Goal: Task Accomplishment & Management: Use online tool/utility

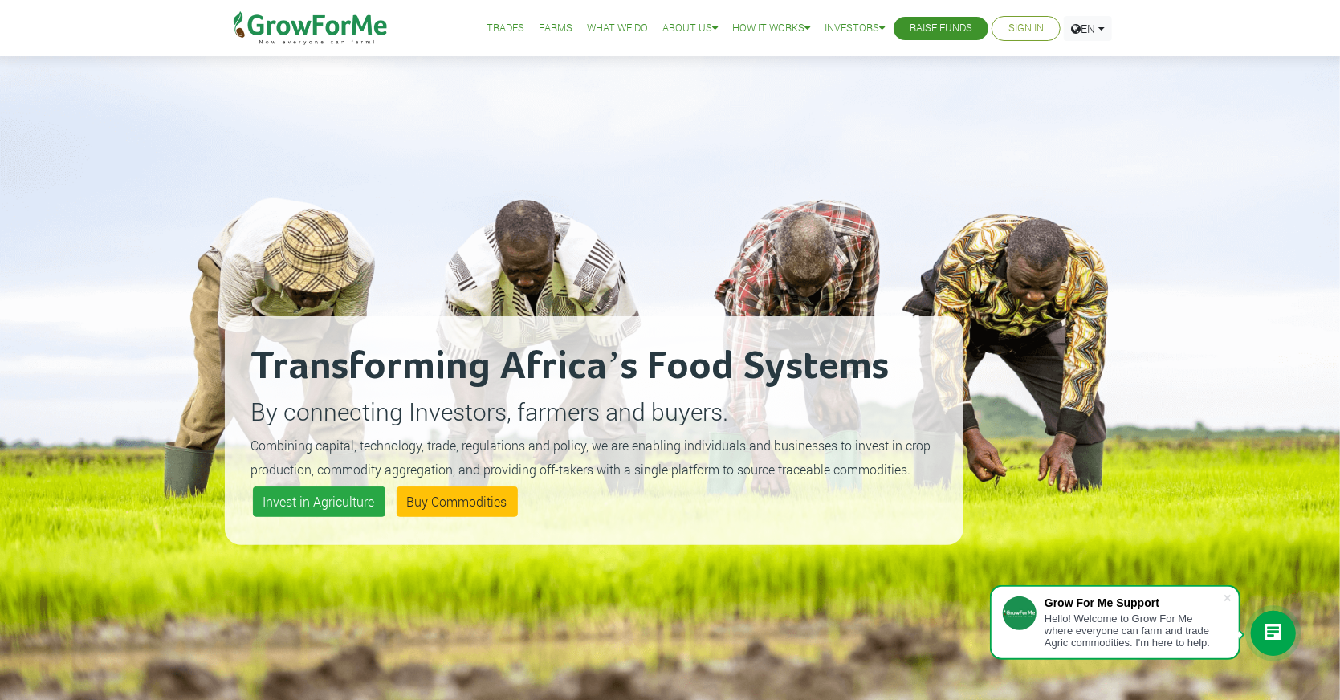
click at [1022, 31] on link "Sign In" at bounding box center [1026, 28] width 35 height 17
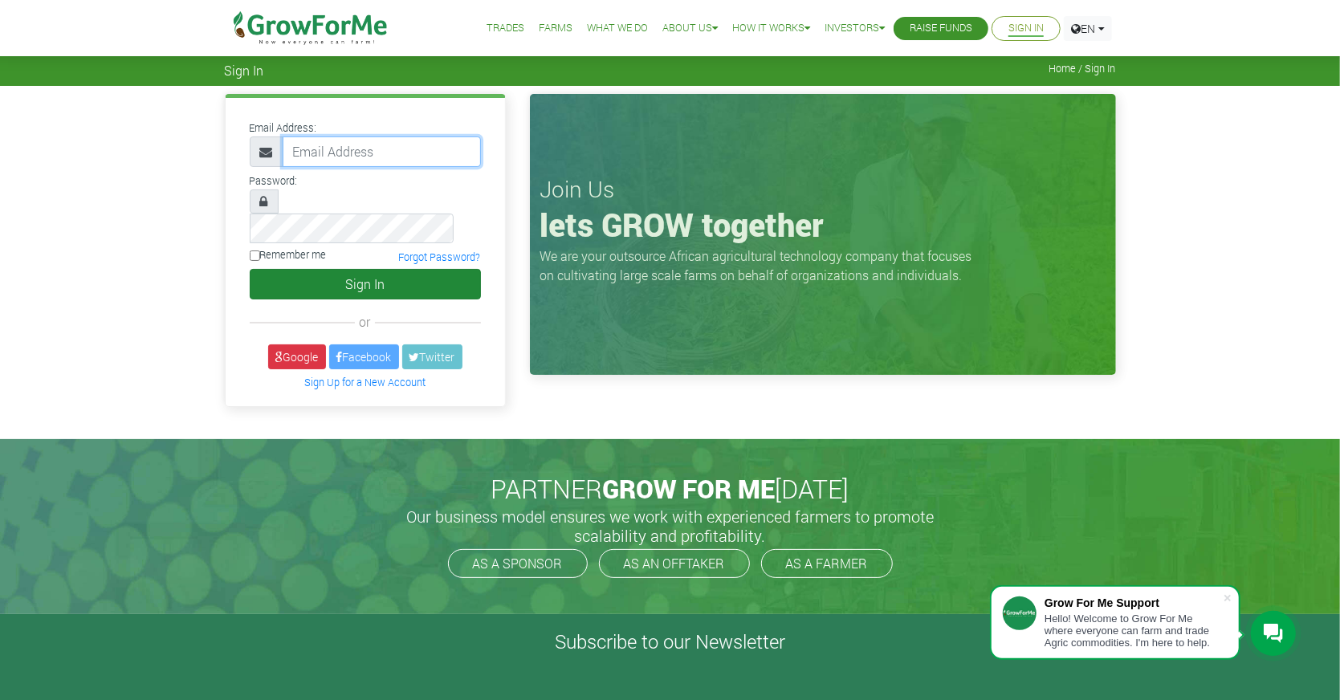
type input "partnership@growforme.com"
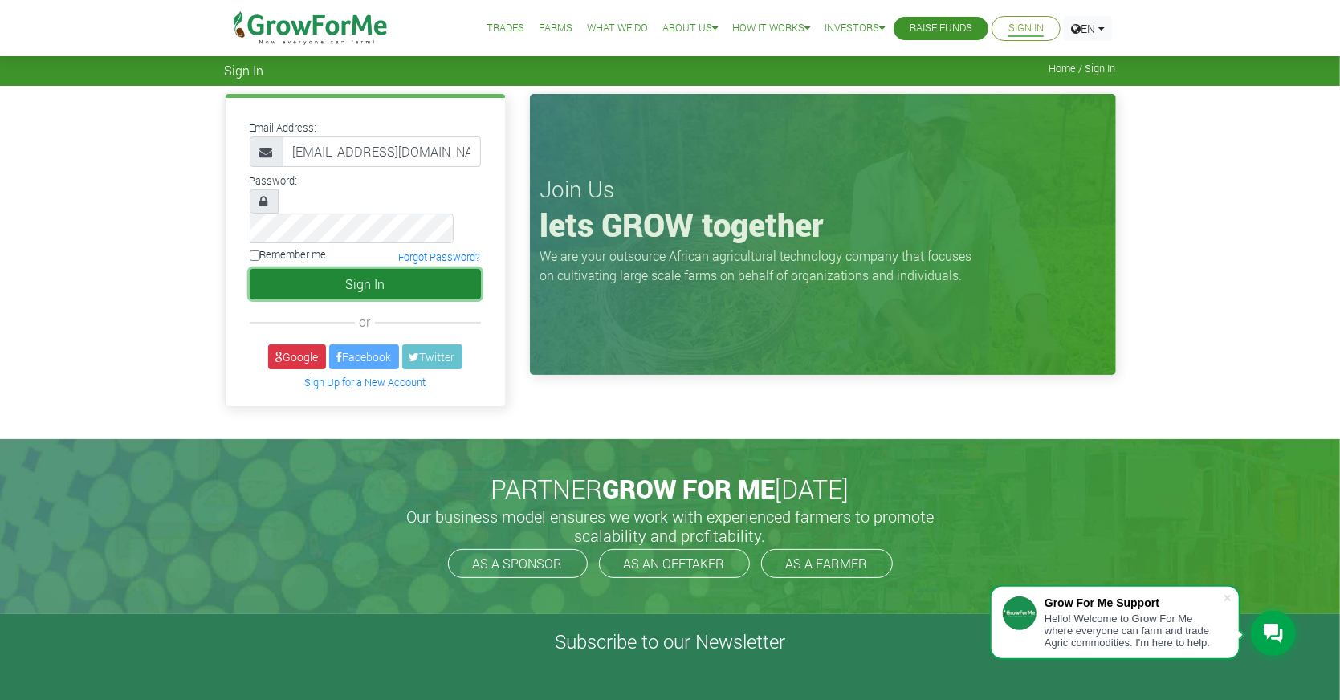
click at [381, 269] on button "Sign In" at bounding box center [365, 284] width 231 height 31
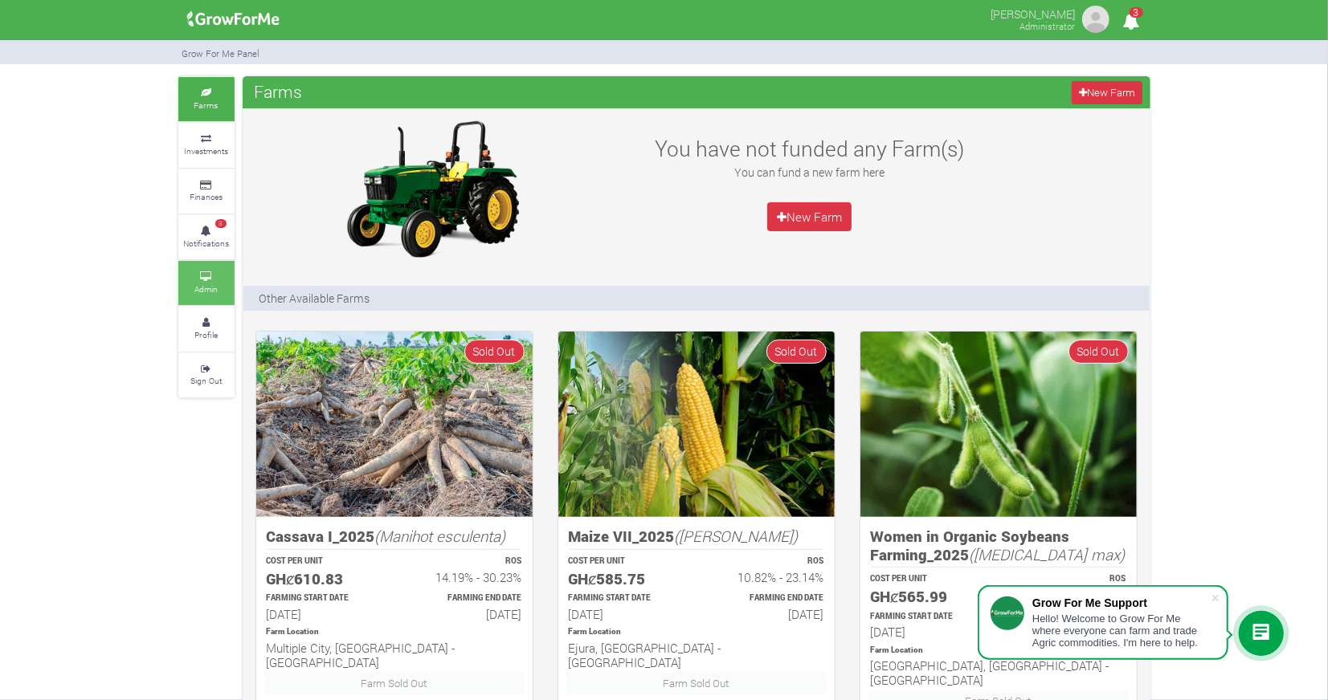
click at [193, 284] on link "Admin" at bounding box center [206, 283] width 56 height 44
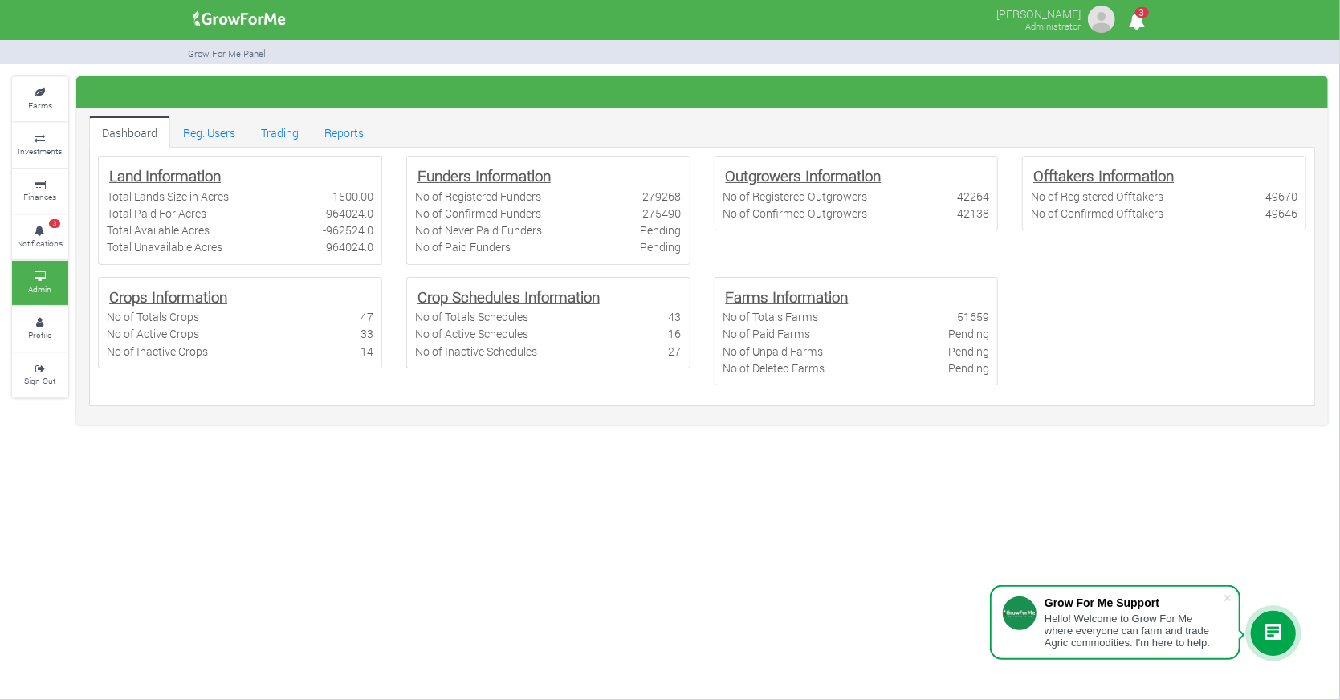
click at [258, 328] on div "No of Active Crops 33" at bounding box center [240, 333] width 291 height 17
click at [341, 129] on link "Reports" at bounding box center [344, 132] width 65 height 32
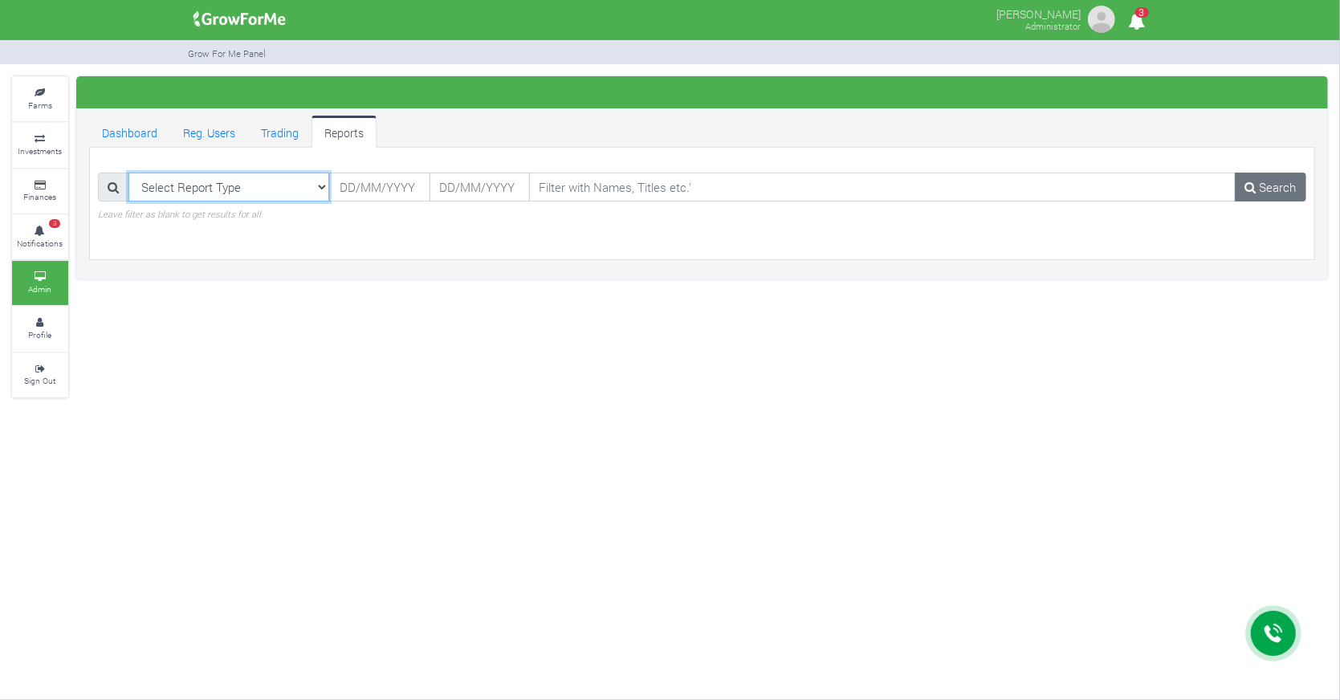
click at [317, 188] on select "Select Report Type Registered Users Web Registered Users Active Users Paid Fund…" at bounding box center [230, 187] width 202 height 29
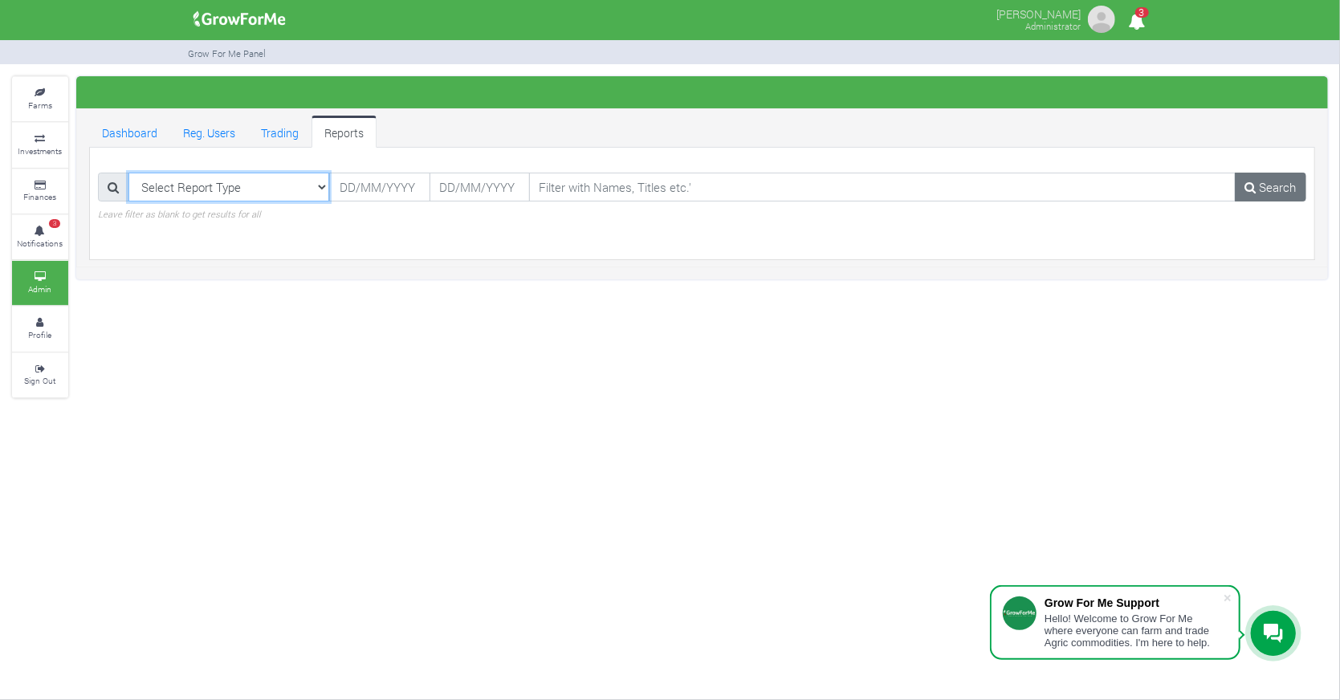
select select "?reporttype=Farmers"
click at [129, 173] on select "Select Report Type Registered Users Web Registered Users Active Users Paid Fund…" at bounding box center [230, 187] width 202 height 29
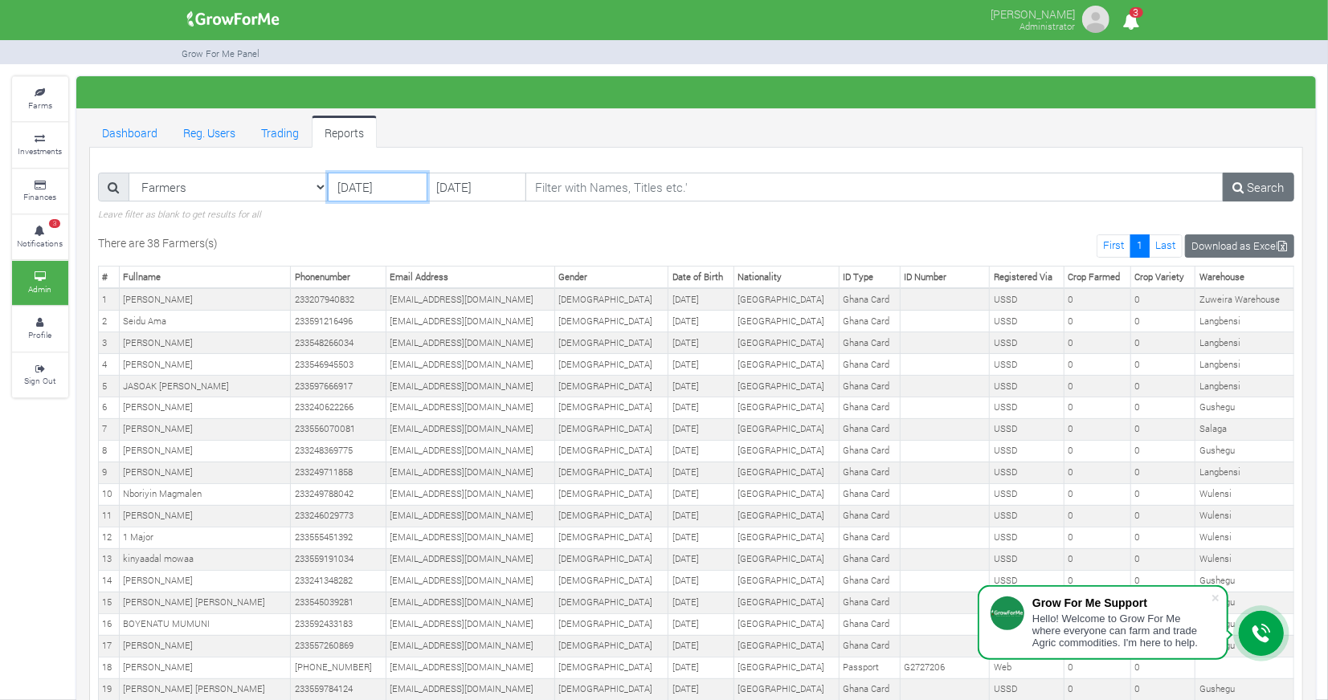
click at [410, 179] on input "31/08/2025" at bounding box center [378, 187] width 100 height 29
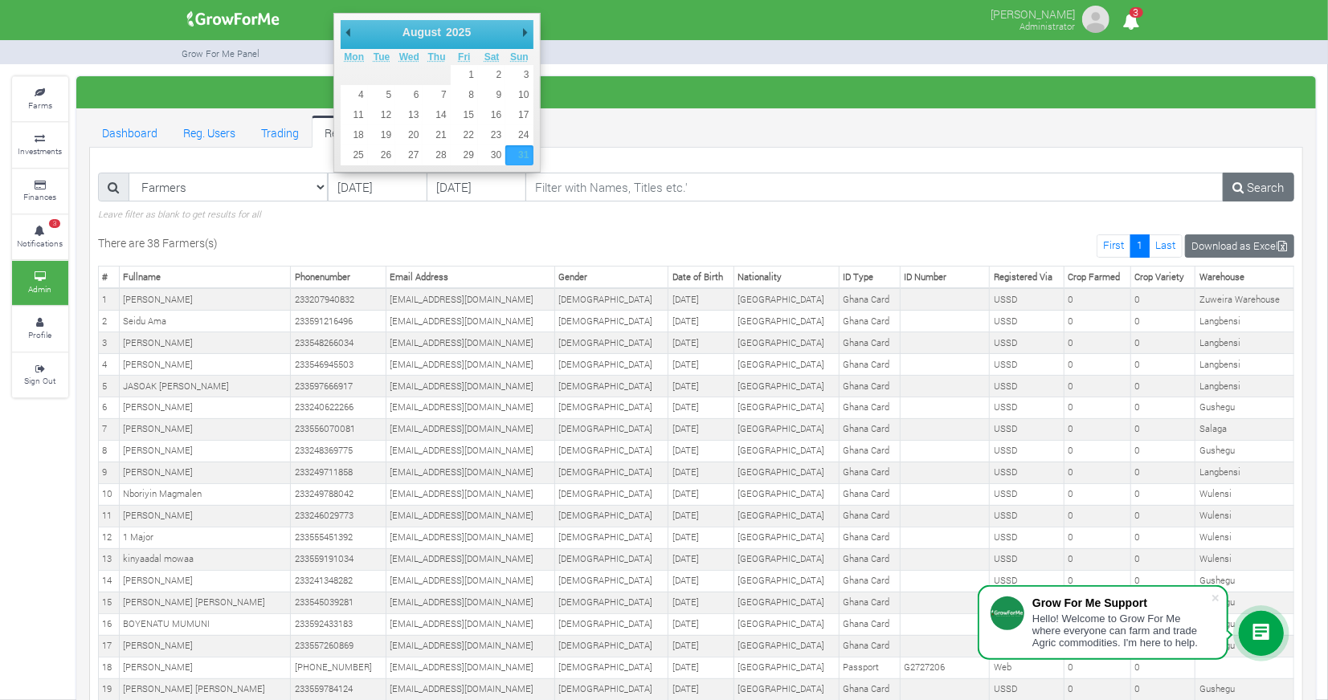
click at [501, 247] on div "There are 38 Farmers(s) First 1 Last # Fullname Phonenumber Email Address Gende…" at bounding box center [696, 674] width 1220 height 878
click at [387, 190] on input "31/08/2025" at bounding box center [378, 187] width 100 height 29
type input "01/08/2025"
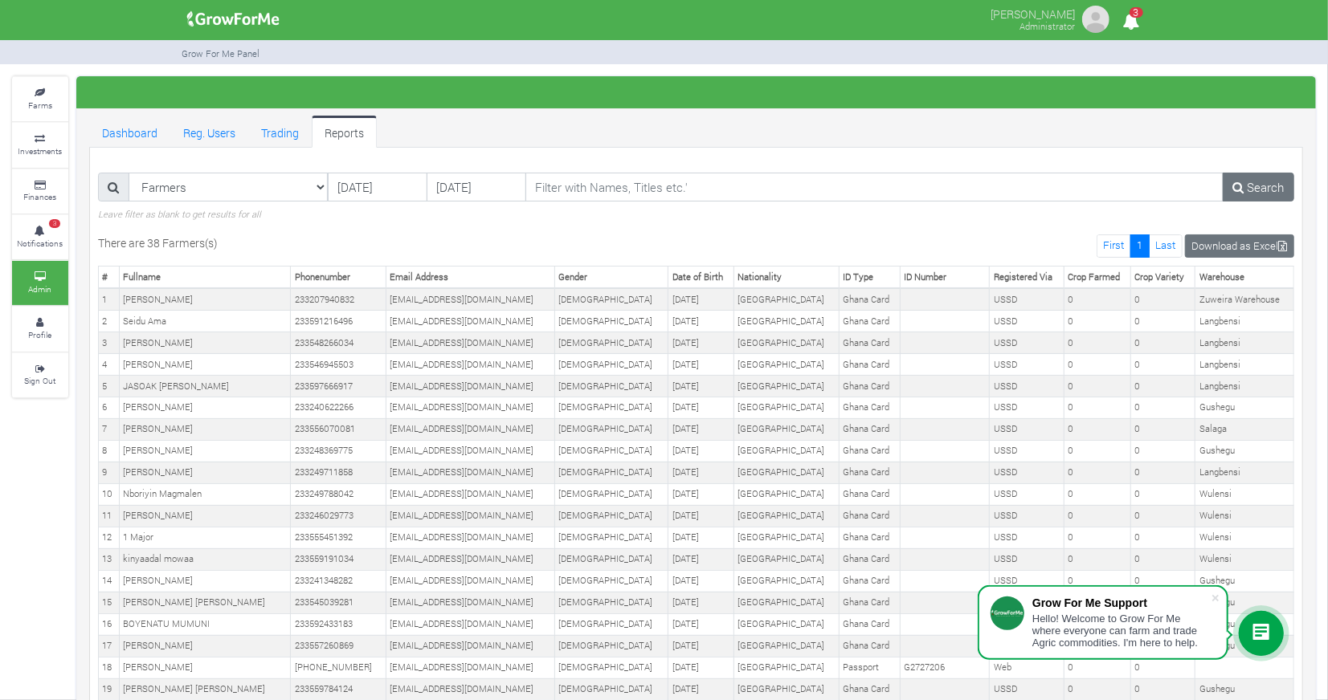
click at [695, 230] on div "Farmers Registered Users Web Registered Users Active Users Paid Funders Unpaid …" at bounding box center [696, 203] width 1220 height 61
click at [1266, 177] on link "Search" at bounding box center [1257, 187] width 71 height 29
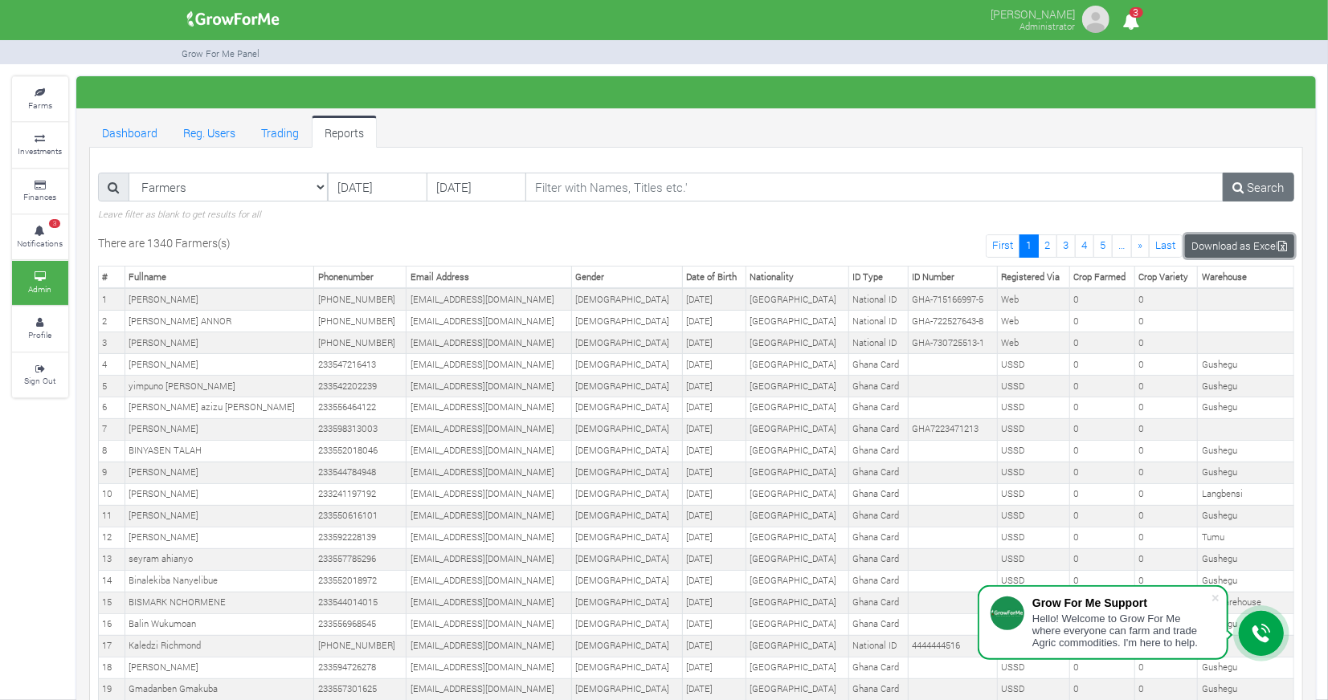
click at [1249, 246] on link "Download as Excel" at bounding box center [1239, 246] width 109 height 23
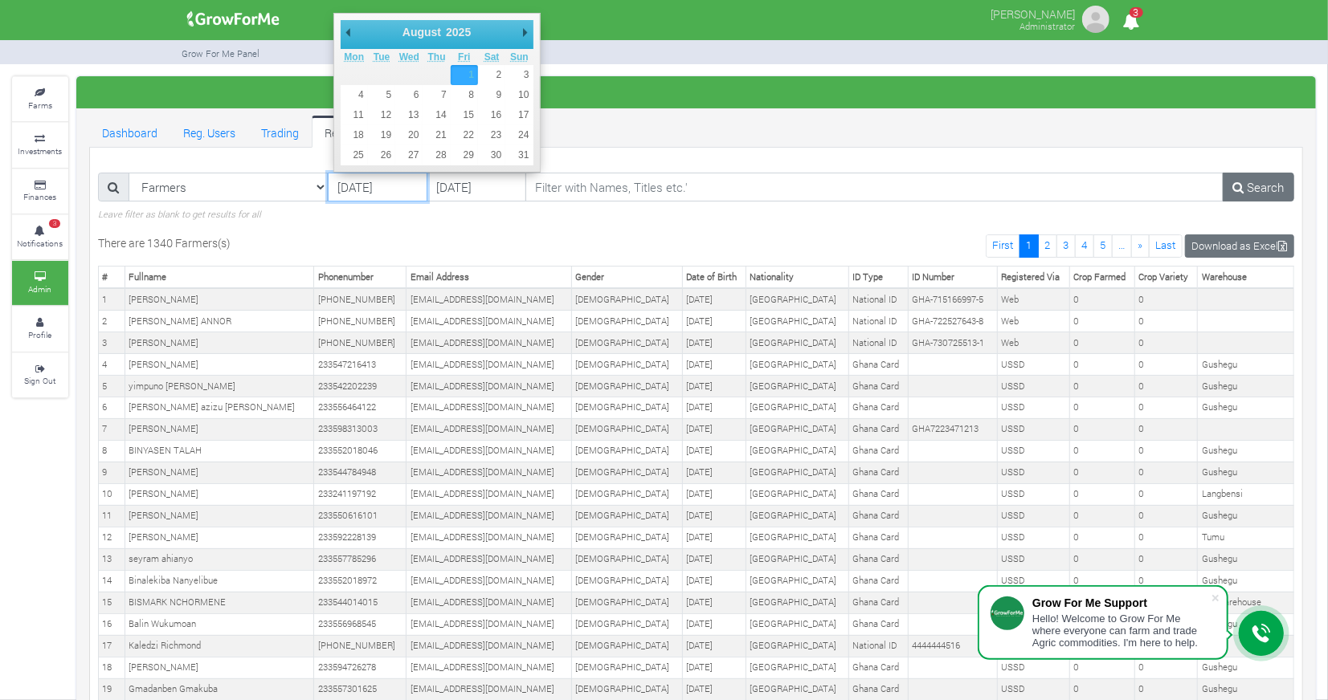
click at [410, 180] on input "01/08/2025" at bounding box center [378, 187] width 100 height 29
type input "[DATE]"
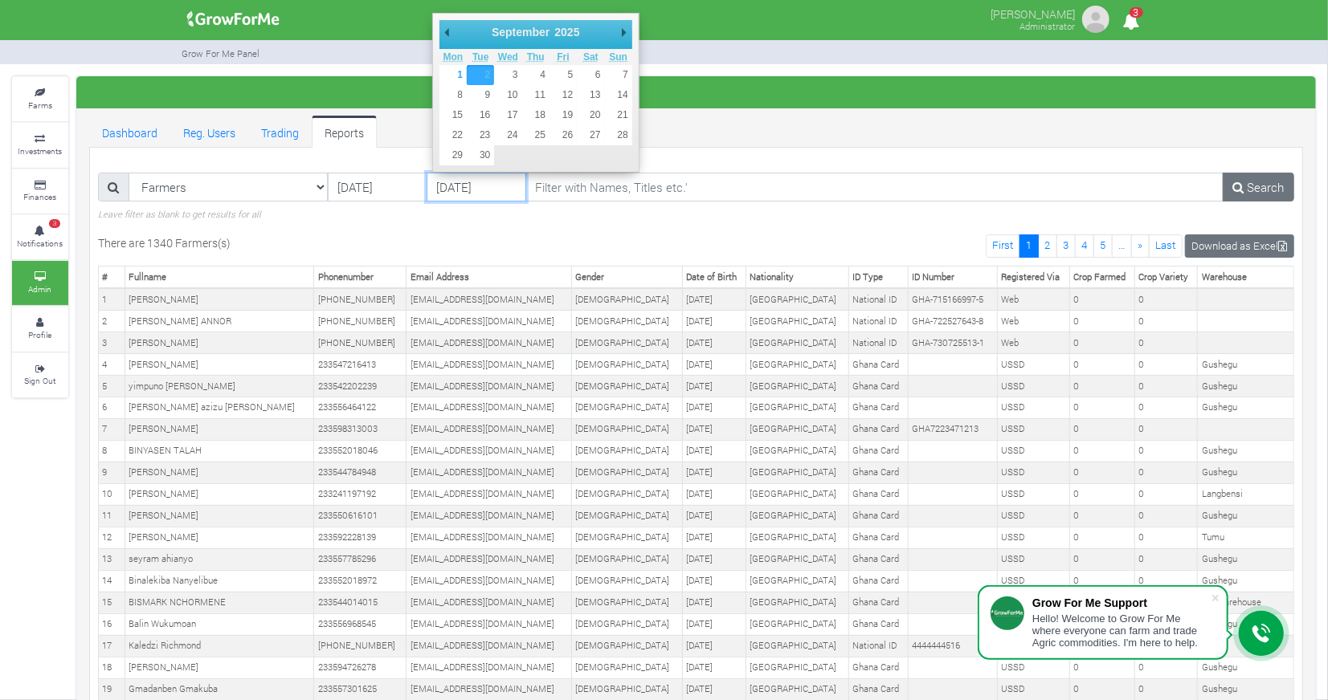
click at [466, 188] on input "02/09/2025" at bounding box center [476, 187] width 100 height 29
type input "[DATE]"
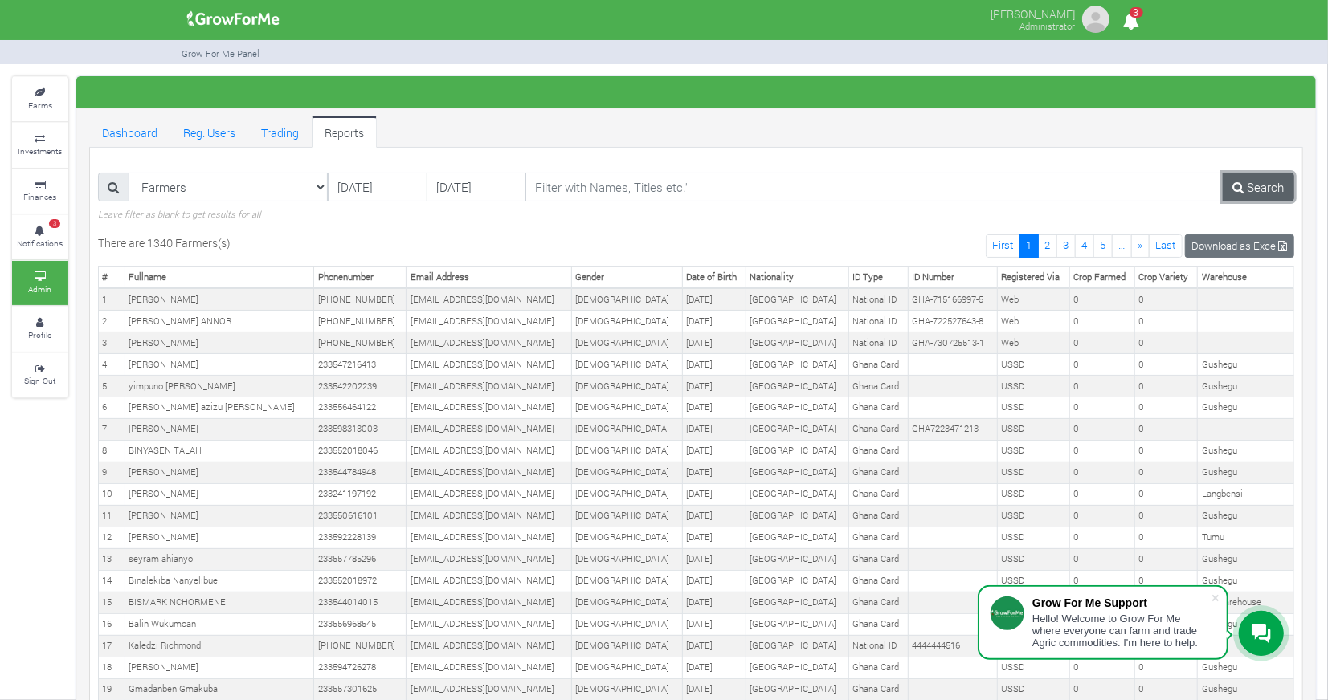
click at [1272, 178] on link "Search" at bounding box center [1257, 187] width 71 height 29
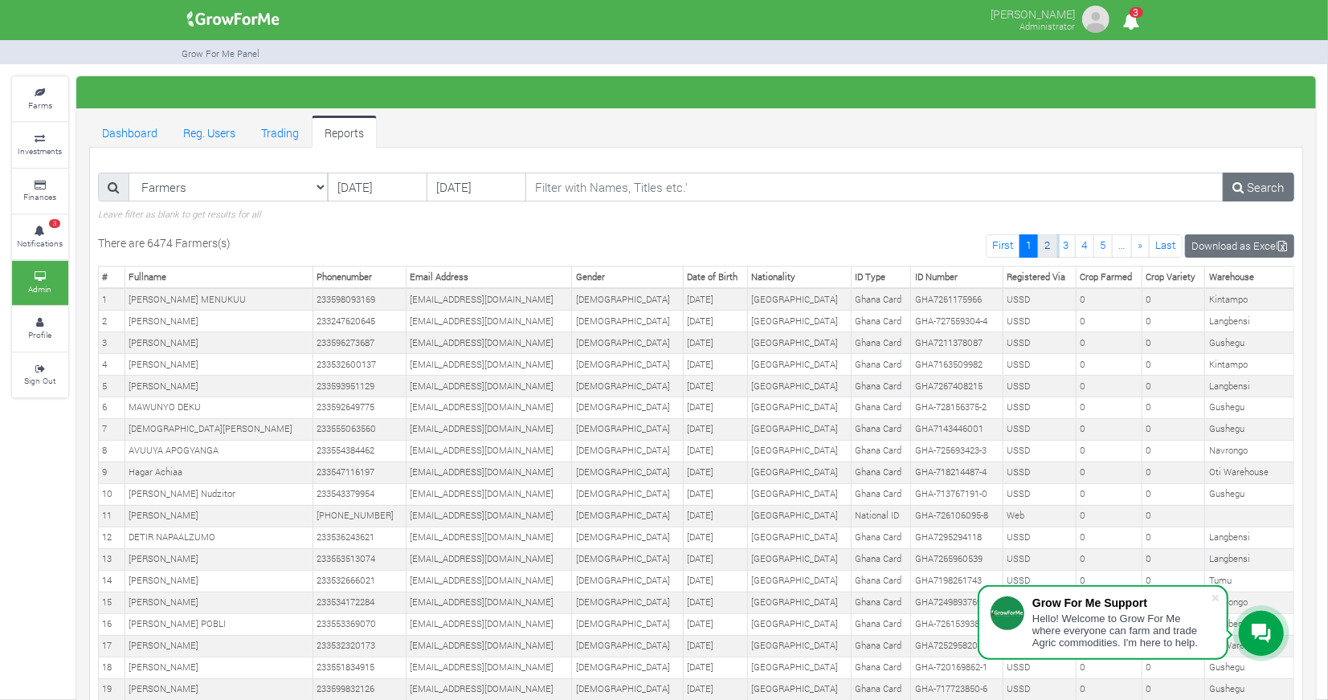
click at [1052, 240] on link "2" at bounding box center [1047, 246] width 19 height 23
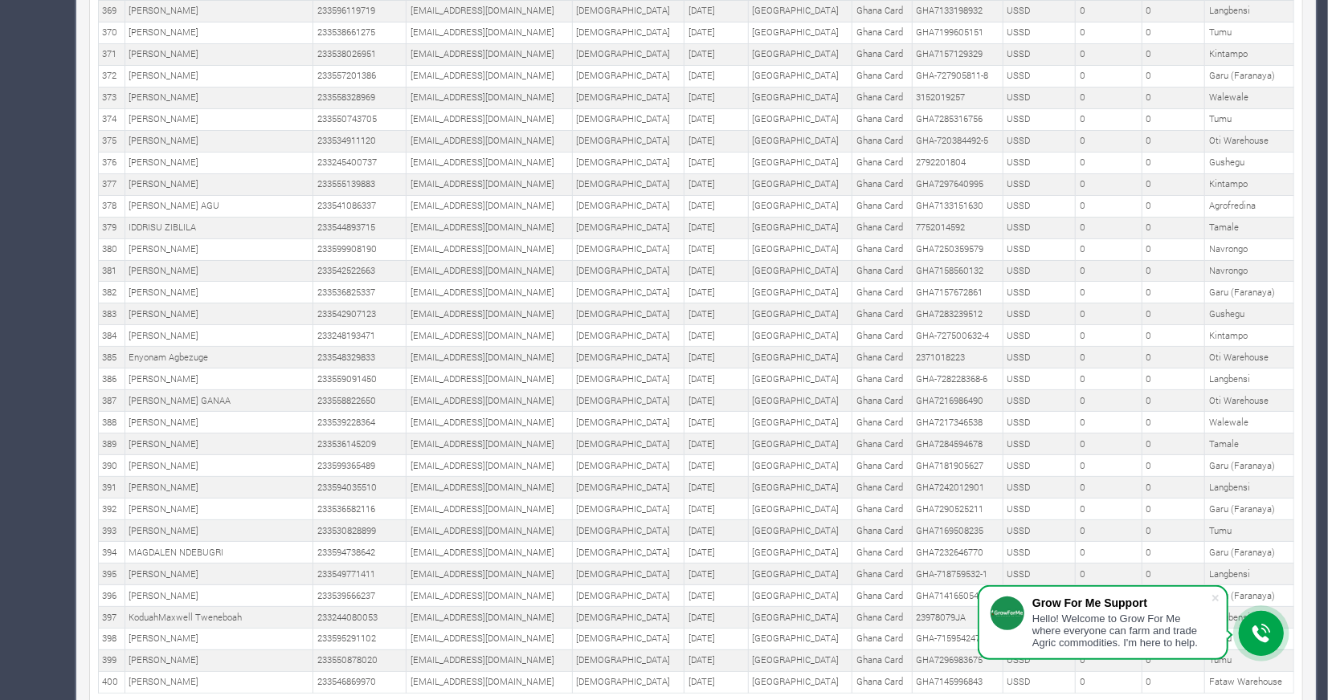
scroll to position [3954, 0]
